Goal: Transaction & Acquisition: Subscribe to service/newsletter

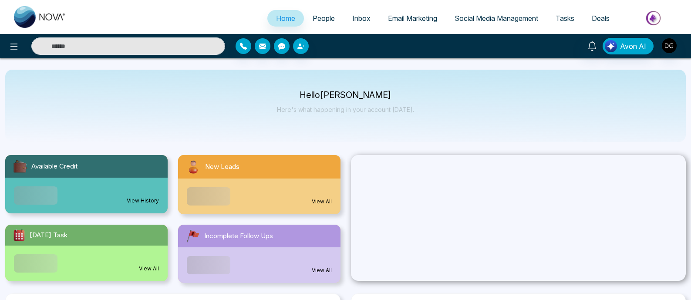
select select "*"
click at [429, 22] on span "Email Marketing" at bounding box center [412, 18] width 49 height 9
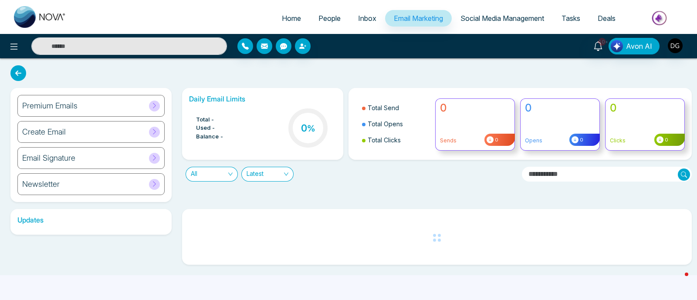
click at [94, 110] on div "Premium Emails" at bounding box center [90, 106] width 147 height 22
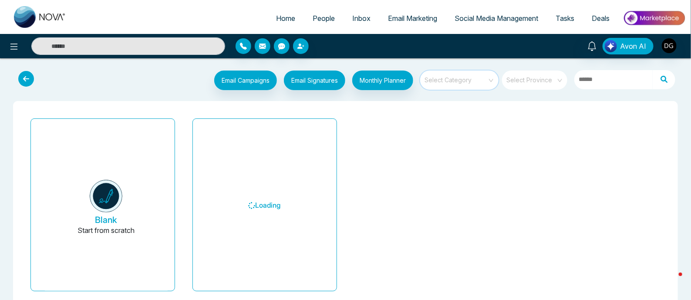
click at [456, 78] on input "search" at bounding box center [456, 77] width 63 height 13
click at [527, 77] on input "search" at bounding box center [532, 77] width 50 height 13
click at [455, 77] on input "search" at bounding box center [456, 77] width 63 height 13
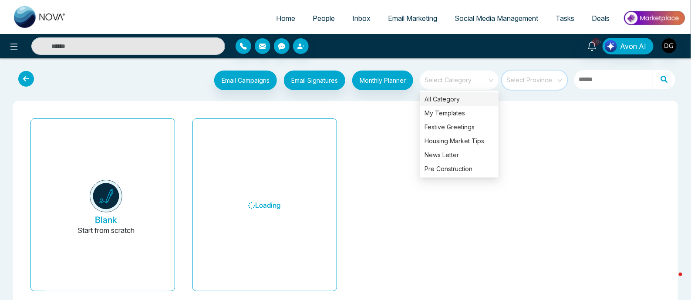
click at [522, 78] on input "search" at bounding box center [532, 77] width 50 height 13
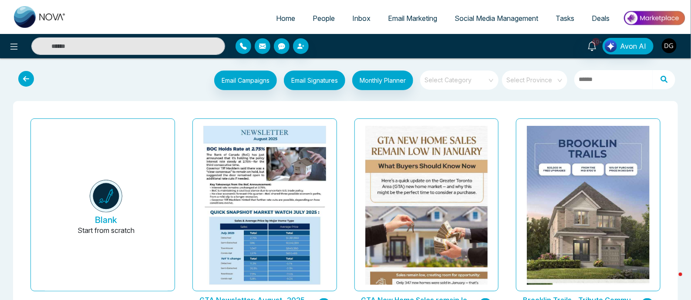
click at [666, 41] on img "button" at bounding box center [669, 45] width 15 height 15
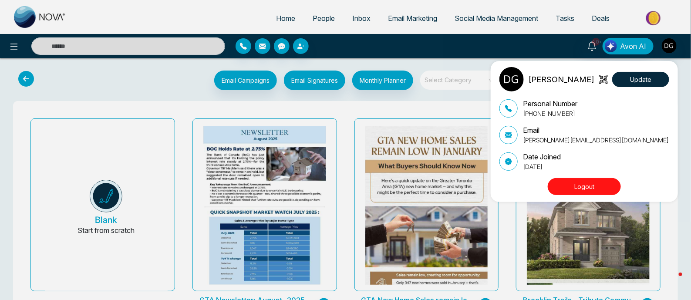
click at [585, 188] on button "Logout" at bounding box center [584, 186] width 73 height 17
